Goal: Information Seeking & Learning: Learn about a topic

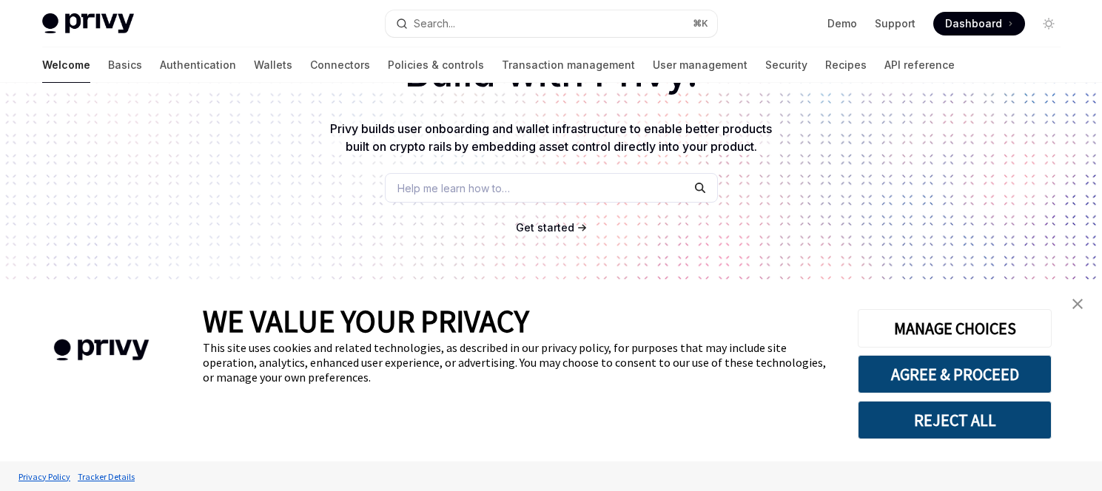
scroll to position [351, 0]
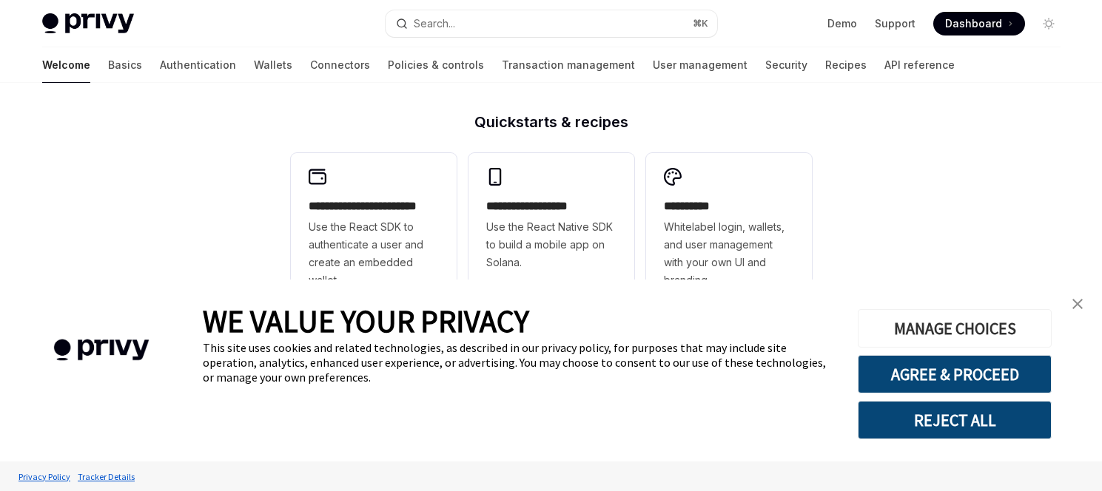
click at [961, 333] on button "MANAGE CHOICES" at bounding box center [954, 328] width 194 height 38
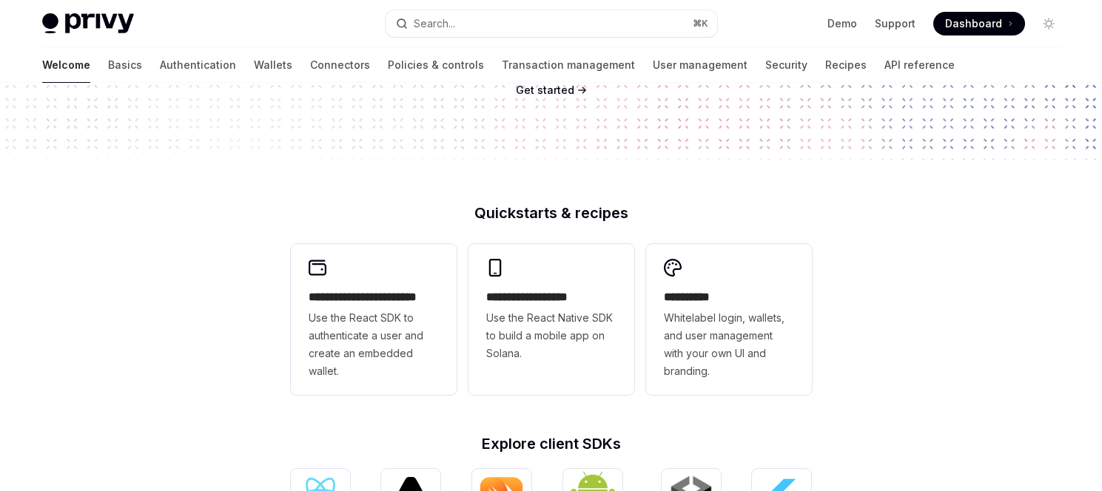
scroll to position [242, 0]
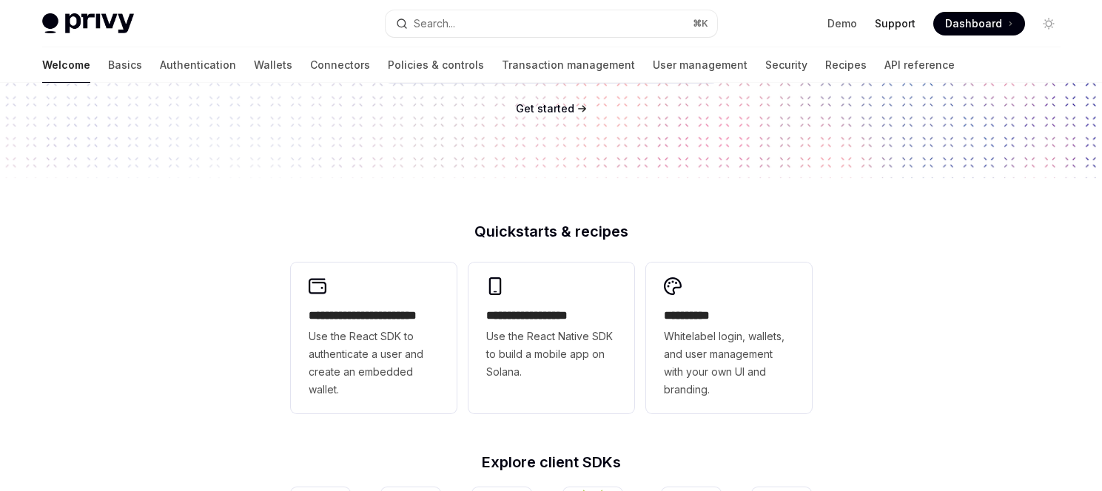
click at [888, 24] on link "Support" at bounding box center [894, 23] width 41 height 15
click at [254, 71] on link "Wallets" at bounding box center [273, 65] width 38 height 36
click at [108, 65] on link "Basics" at bounding box center [125, 65] width 34 height 36
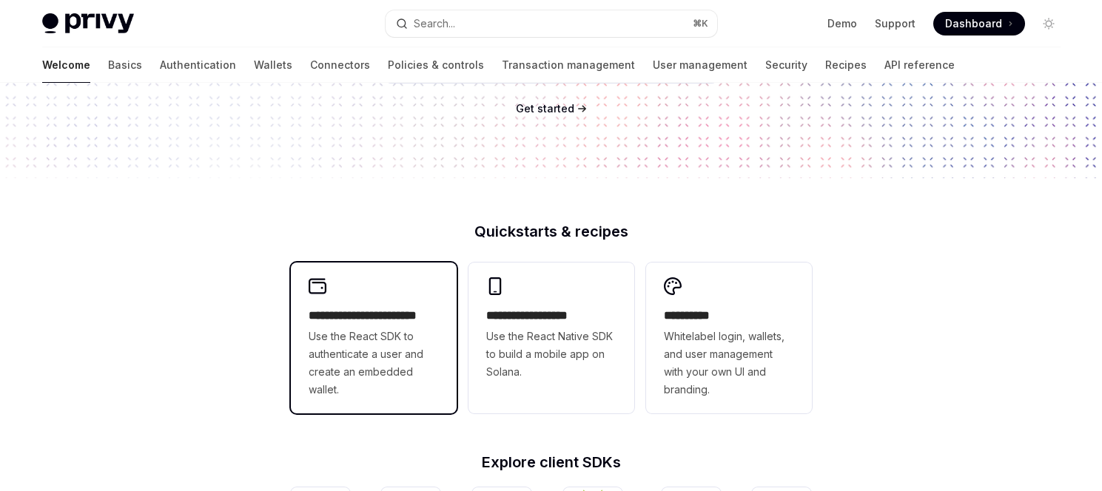
click at [370, 332] on span "Use the React SDK to authenticate a user and create an embedded wallet." at bounding box center [373, 363] width 130 height 71
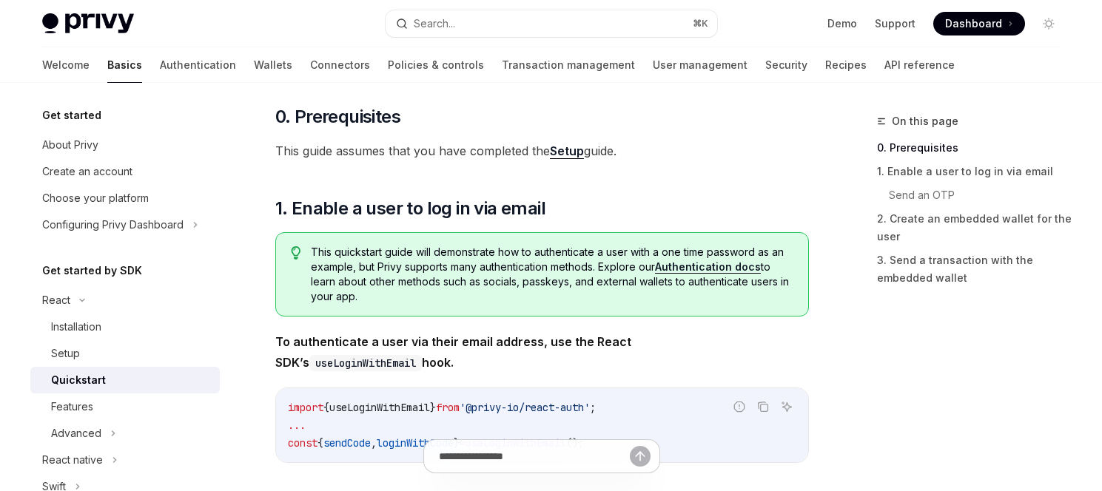
scroll to position [181, 0]
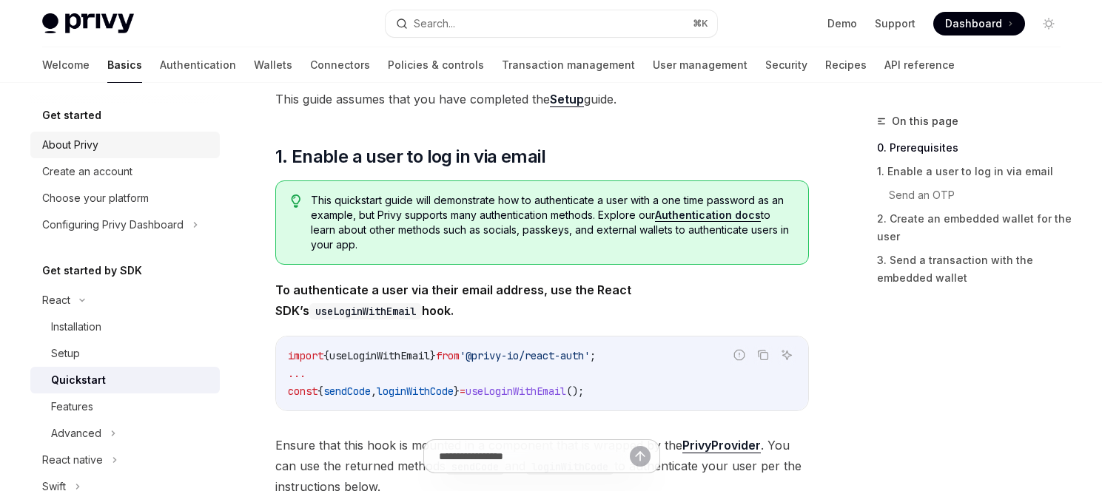
click at [132, 145] on div "About Privy" at bounding box center [126, 145] width 169 height 18
click at [90, 148] on div "About Privy" at bounding box center [70, 145] width 56 height 18
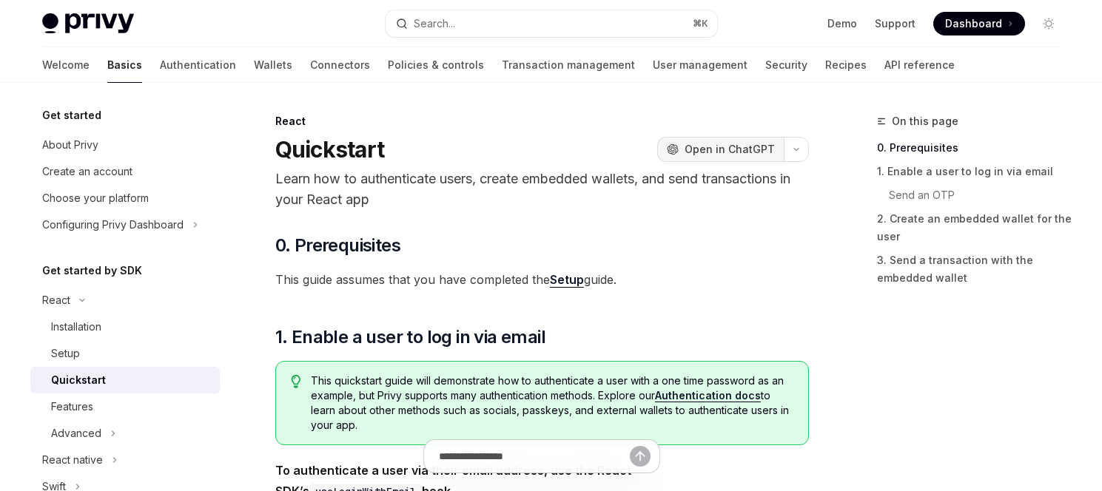
click at [718, 155] on span "Open in ChatGPT" at bounding box center [729, 149] width 90 height 15
click at [797, 150] on icon "button" at bounding box center [796, 149] width 18 height 6
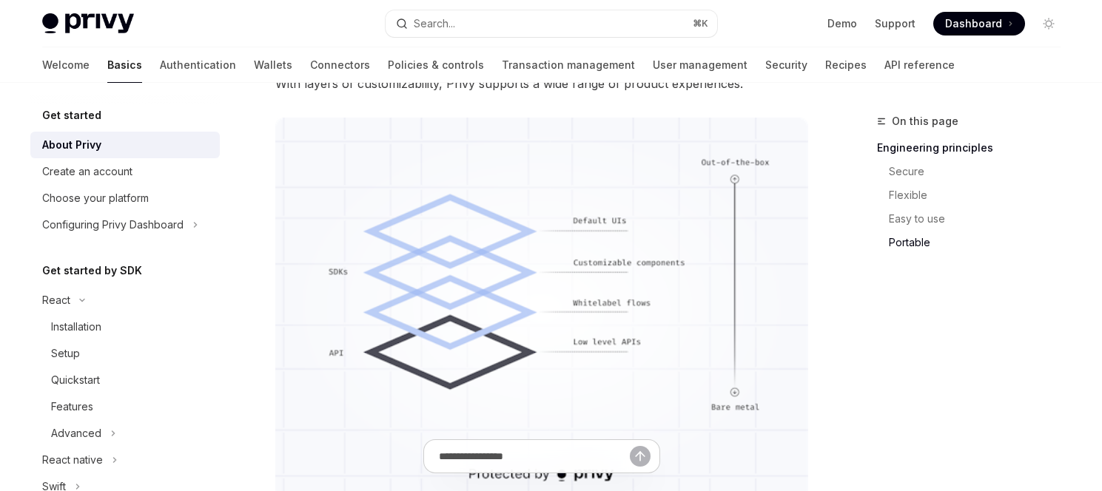
scroll to position [1463, 0]
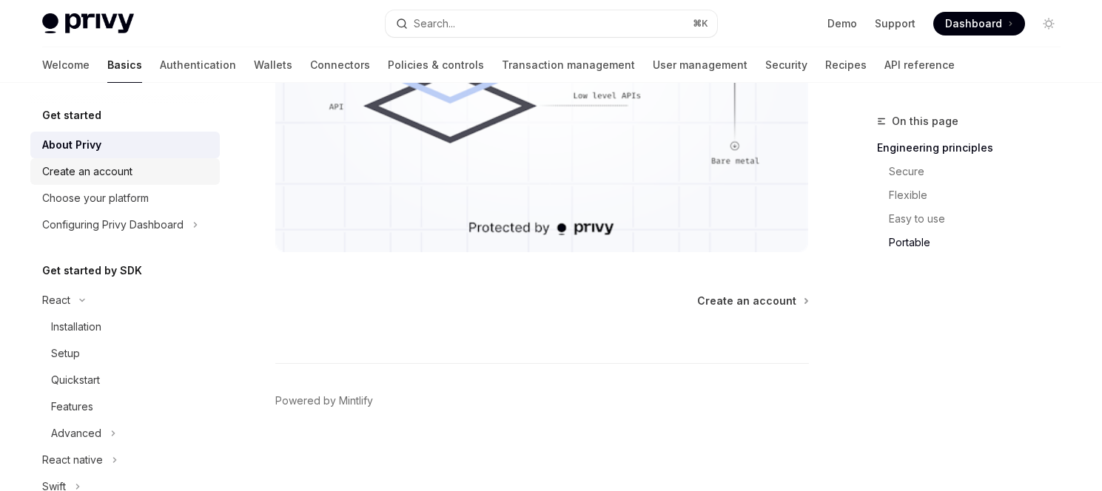
click at [136, 181] on link "Create an account" at bounding box center [124, 171] width 189 height 27
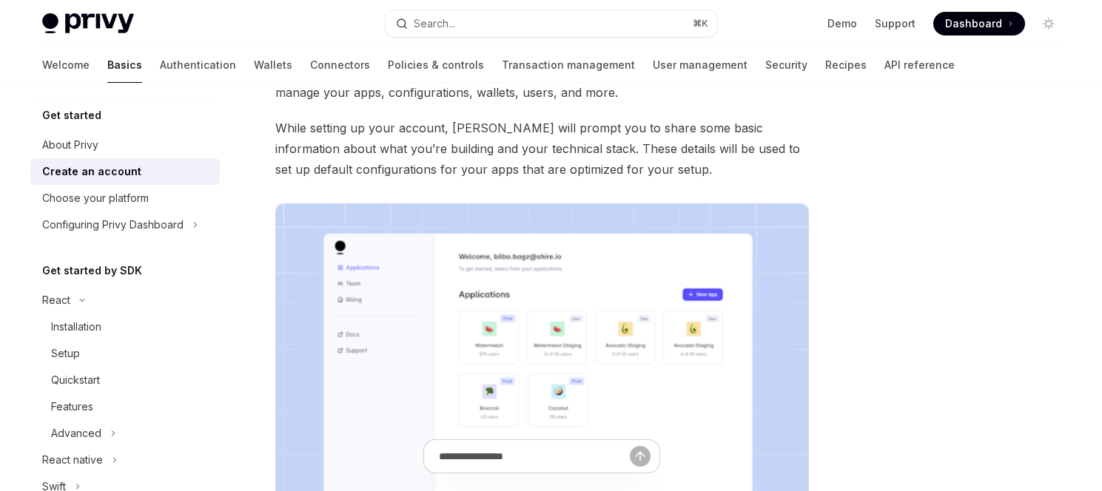
scroll to position [127, 0]
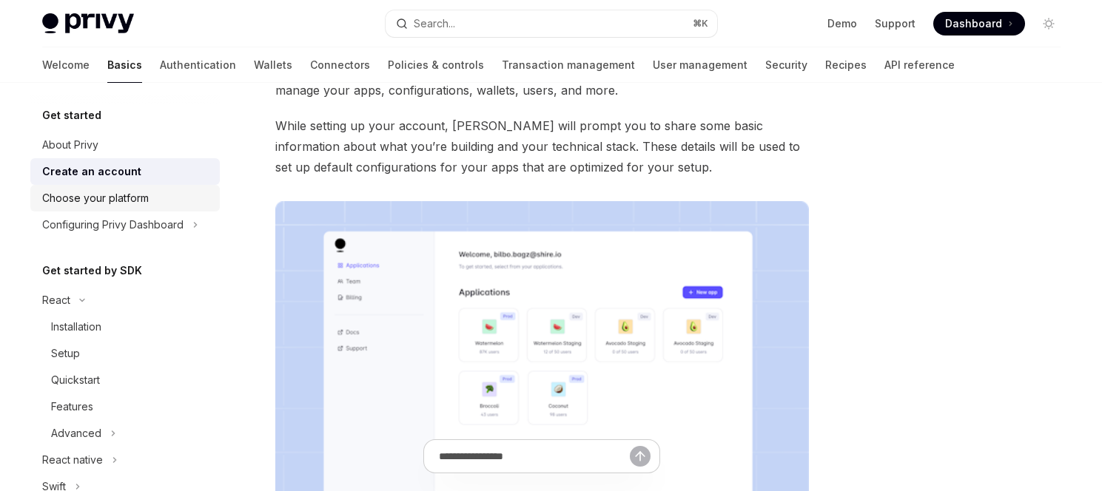
click at [132, 202] on div "Choose your platform" at bounding box center [95, 198] width 107 height 18
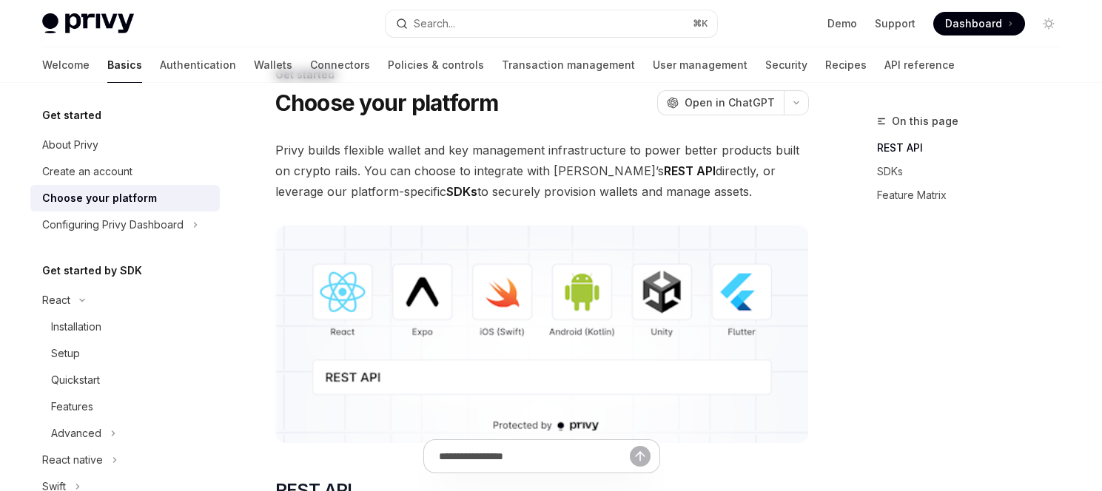
scroll to position [92, 0]
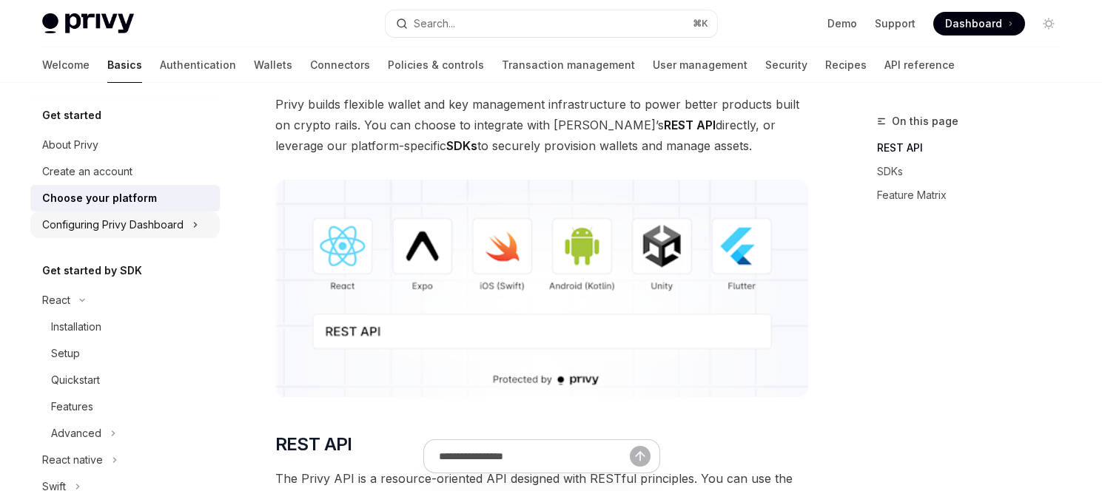
click at [147, 230] on div "Configuring Privy Dashboard" at bounding box center [112, 225] width 141 height 18
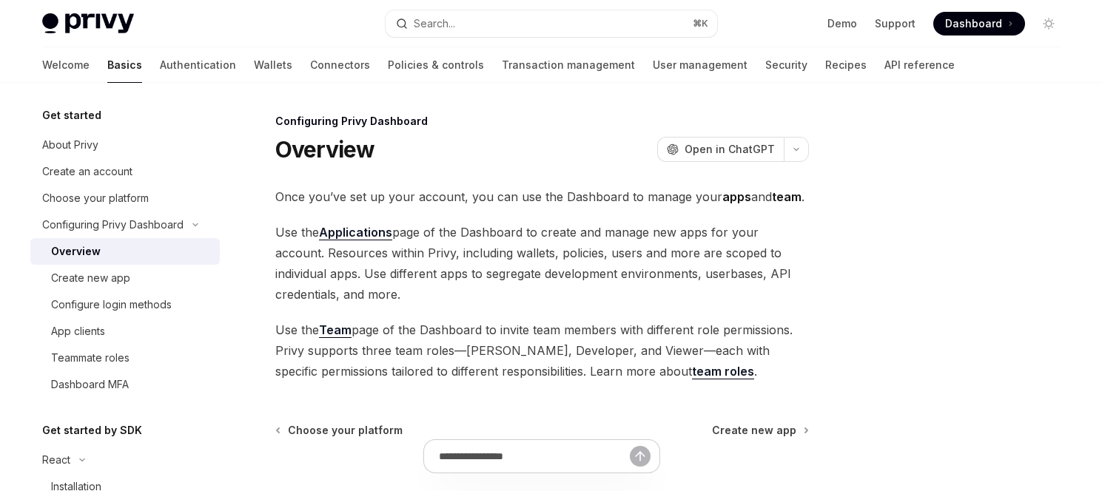
scroll to position [129, 0]
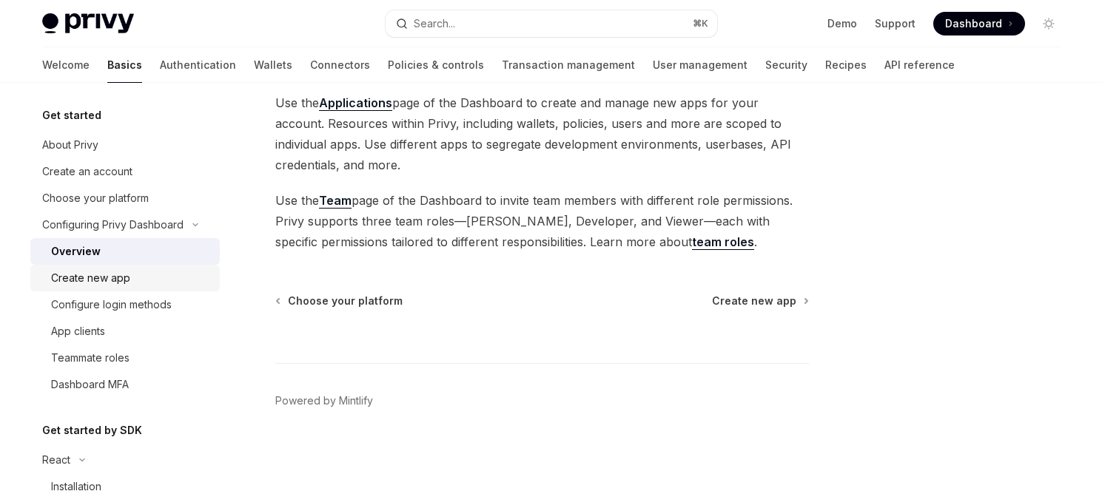
click at [116, 283] on div "Create new app" at bounding box center [90, 278] width 79 height 18
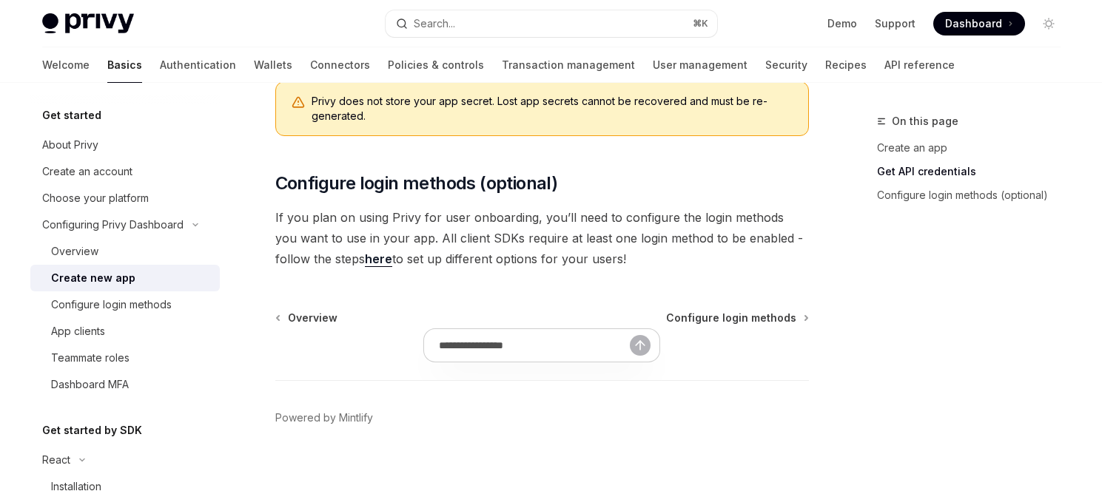
scroll to position [570, 0]
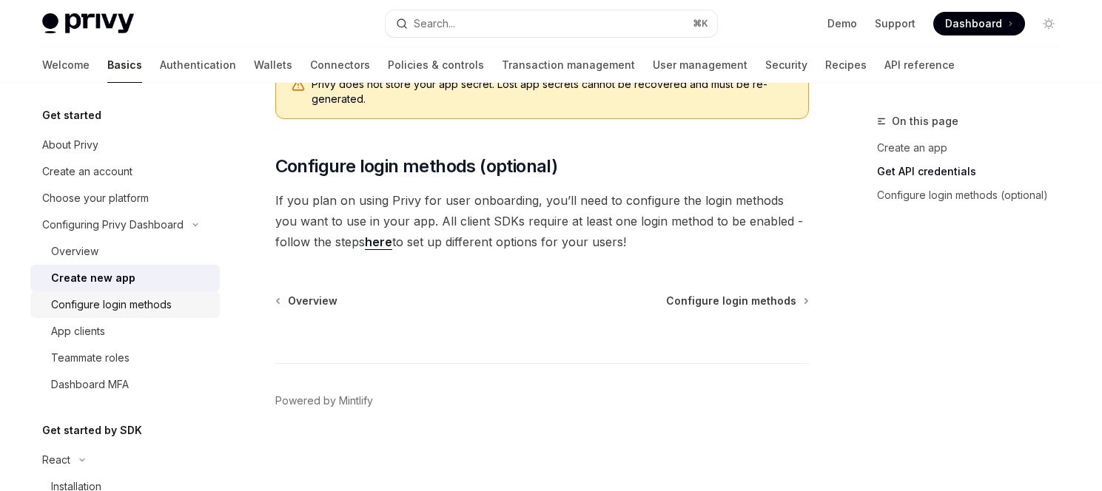
click at [118, 316] on link "Configure login methods" at bounding box center [124, 304] width 189 height 27
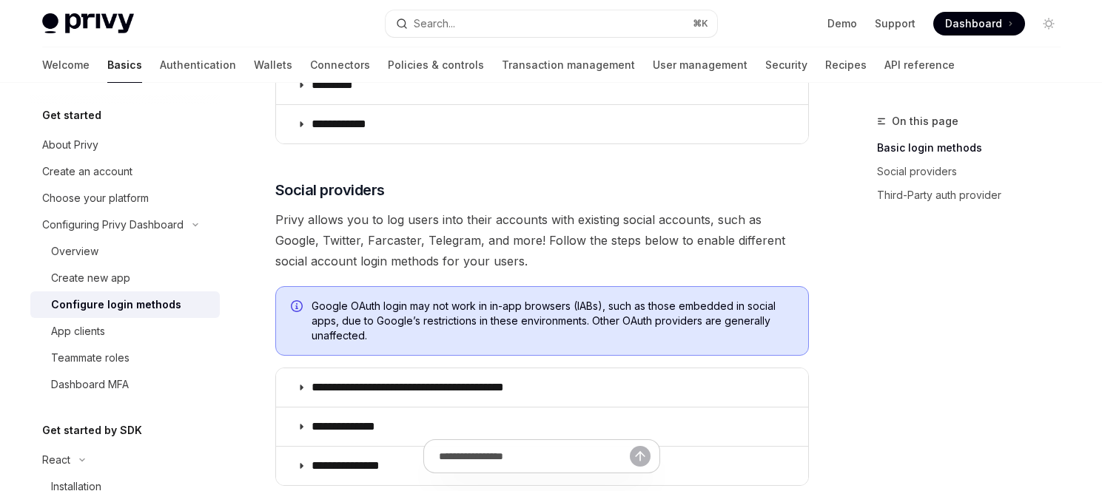
scroll to position [399, 0]
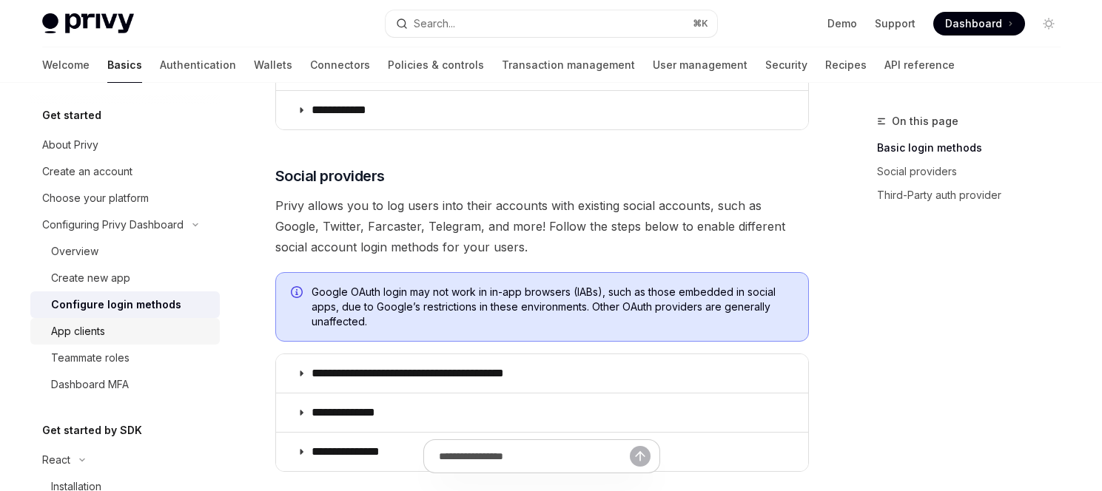
click at [86, 332] on div "App clients" at bounding box center [78, 332] width 54 height 18
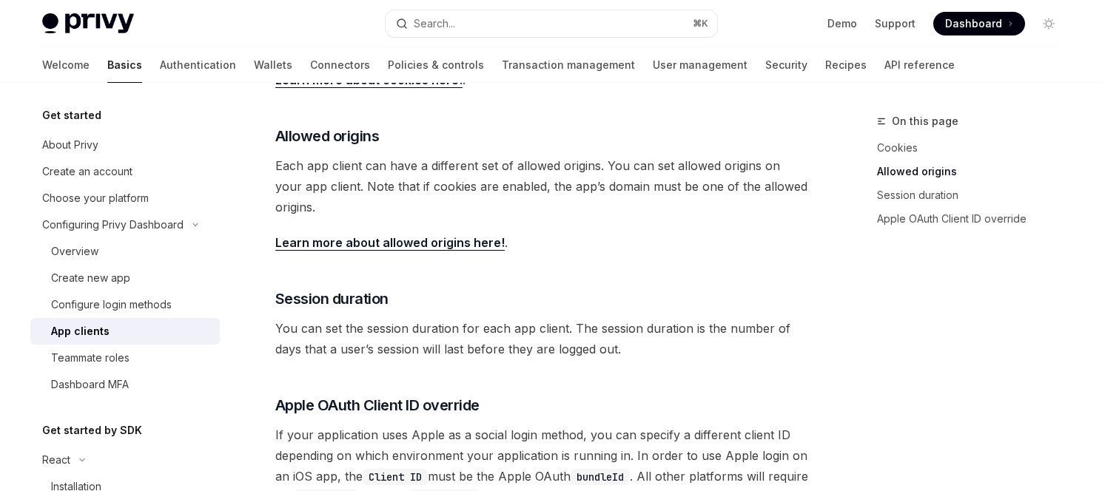
scroll to position [732, 0]
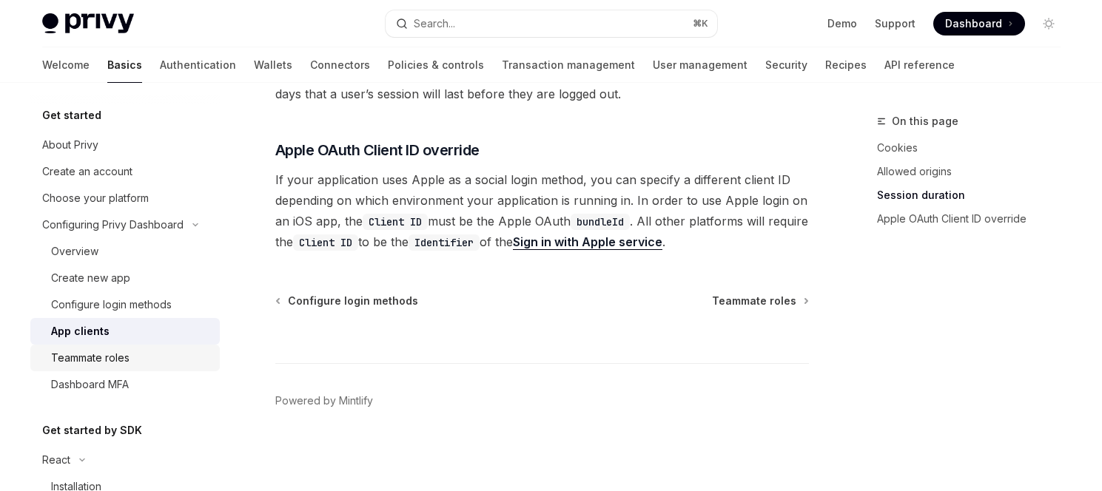
click at [104, 358] on div "Teammate roles" at bounding box center [90, 358] width 78 height 18
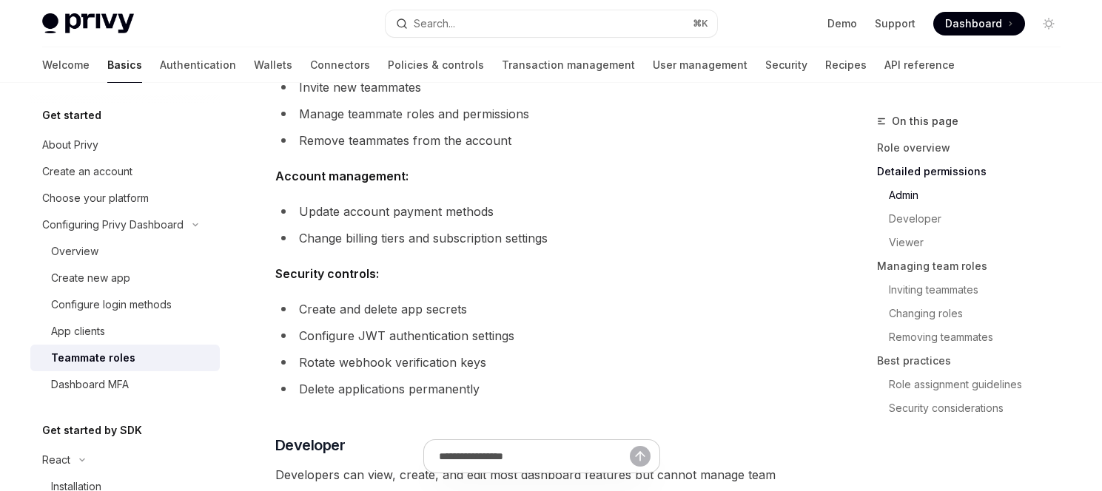
scroll to position [641, 0]
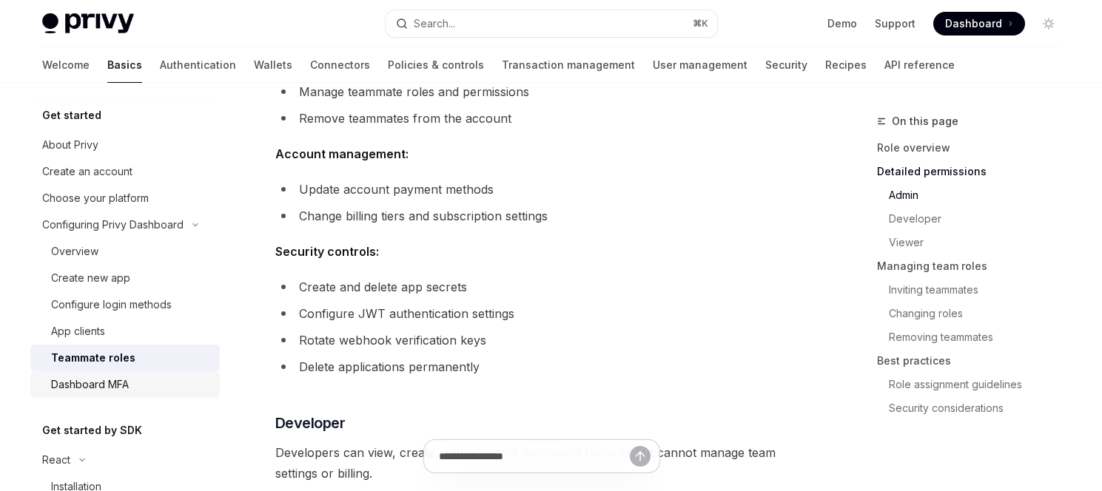
click at [108, 377] on div "Dashboard MFA" at bounding box center [90, 385] width 78 height 18
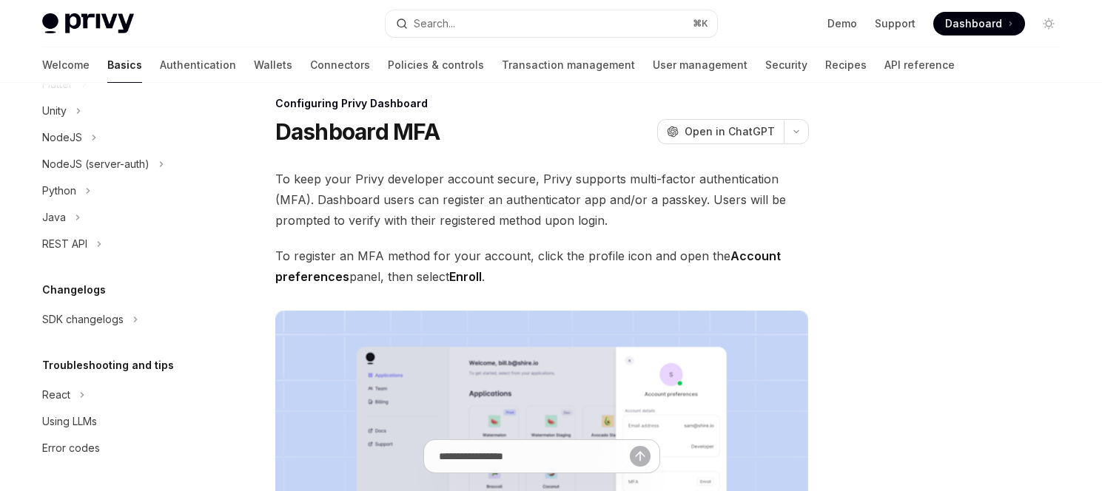
scroll to position [8, 0]
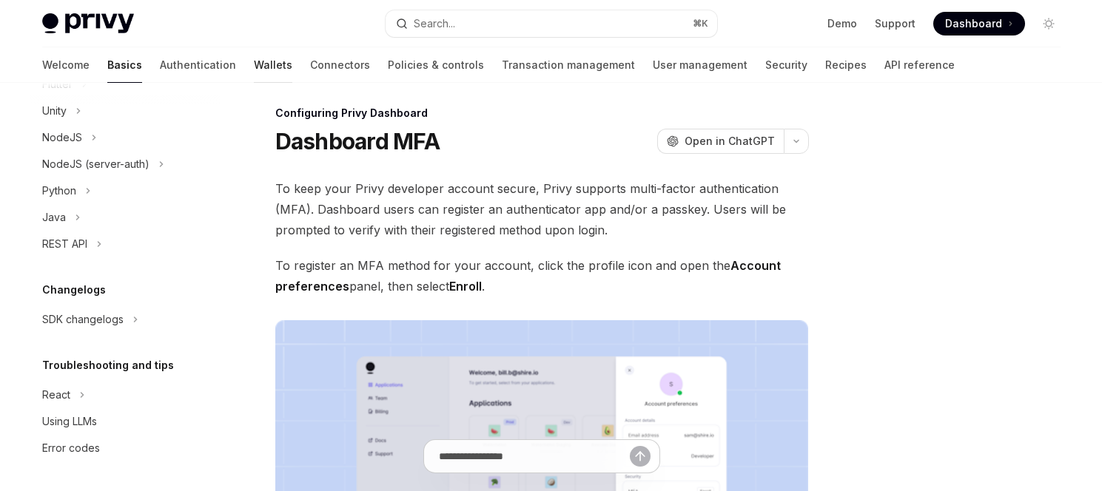
click at [254, 67] on link "Wallets" at bounding box center [273, 65] width 38 height 36
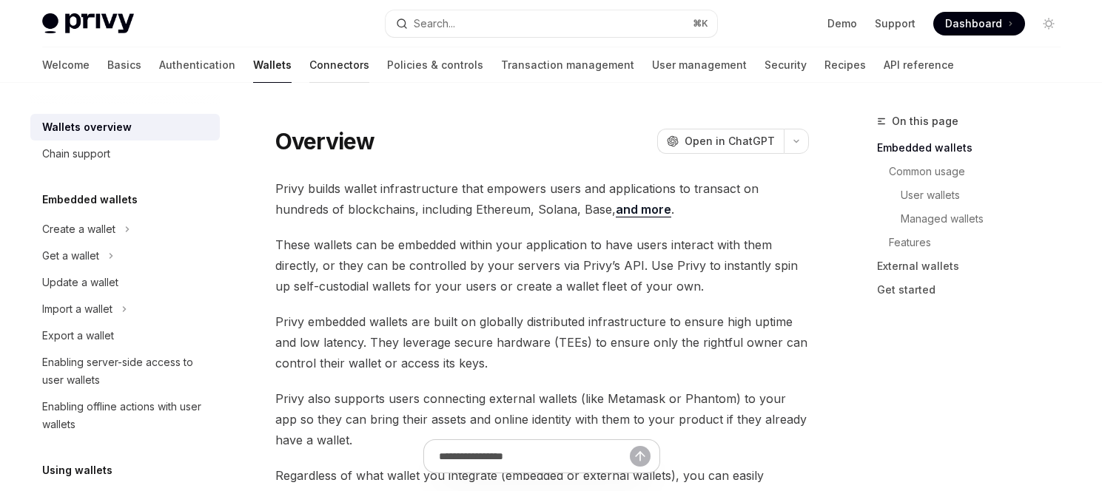
click at [309, 67] on link "Connectors" at bounding box center [339, 65] width 60 height 36
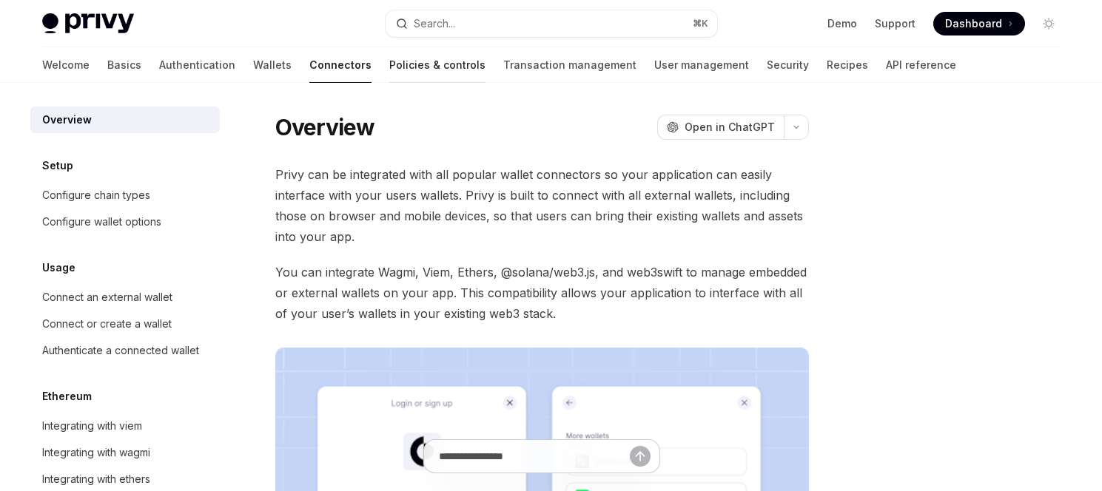
click at [389, 67] on link "Policies & controls" at bounding box center [437, 65] width 96 height 36
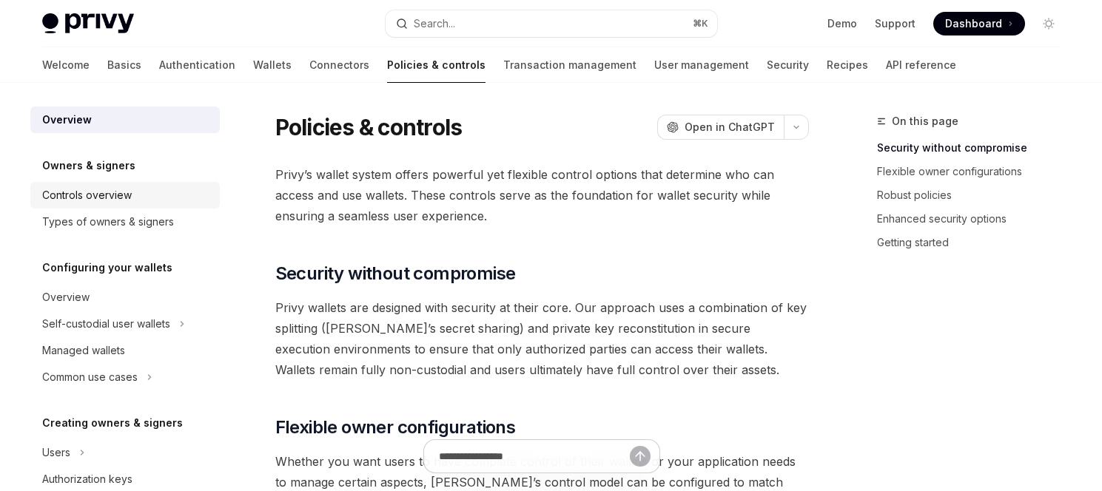
click at [108, 195] on div "Controls overview" at bounding box center [87, 195] width 90 height 18
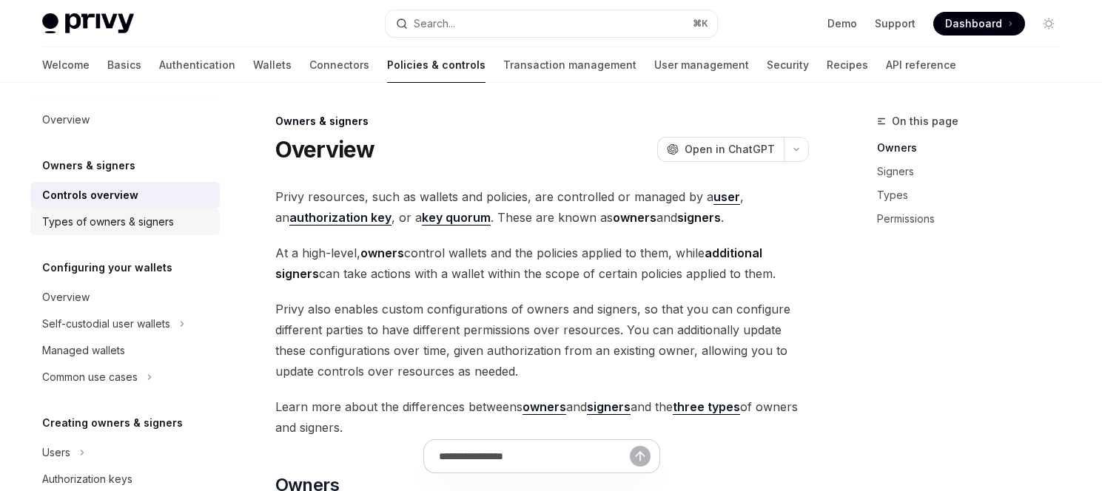
click at [134, 218] on div "Types of owners & signers" at bounding box center [108, 222] width 132 height 18
type textarea "*"
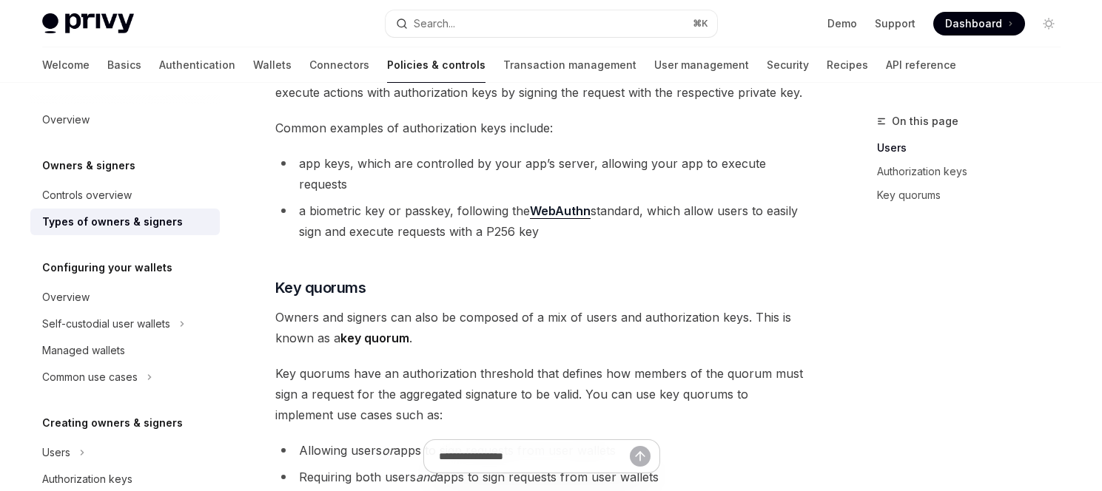
scroll to position [488, 0]
